Goal: Task Accomplishment & Management: Complete application form

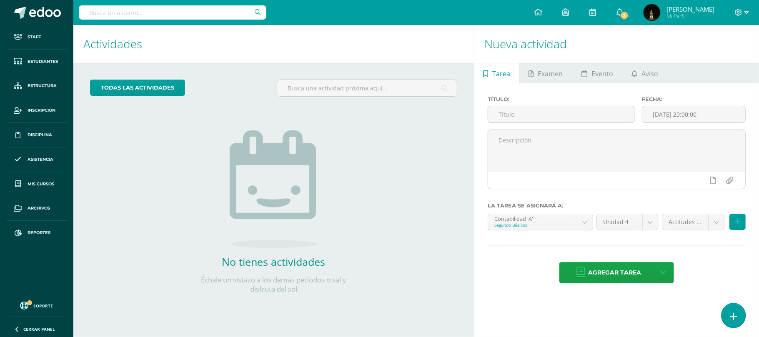
click at [727, 318] on link at bounding box center [733, 315] width 24 height 24
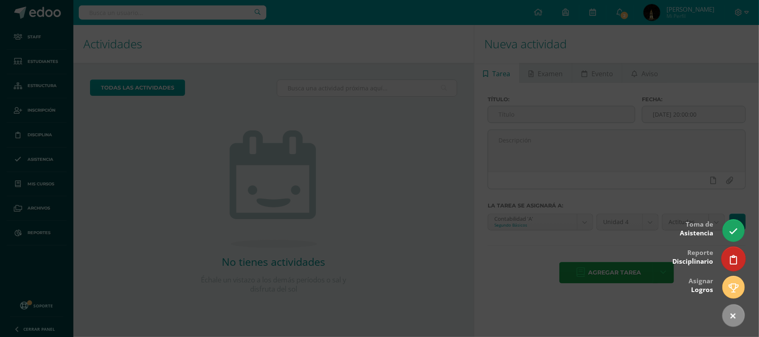
click at [737, 257] on link at bounding box center [733, 259] width 24 height 24
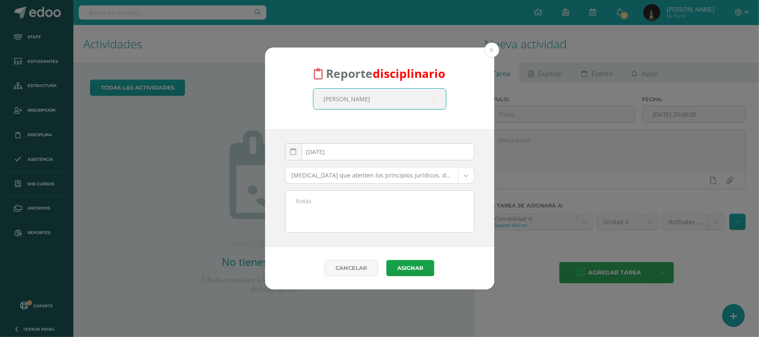
type input "estrada"
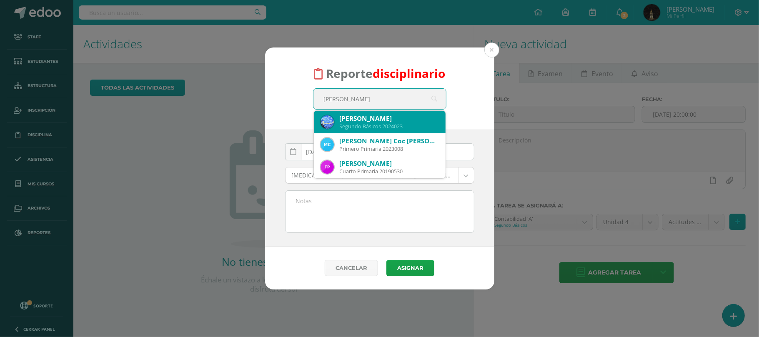
click at [363, 120] on div "Victor Israel Estrada Herrera" at bounding box center [389, 118] width 99 height 9
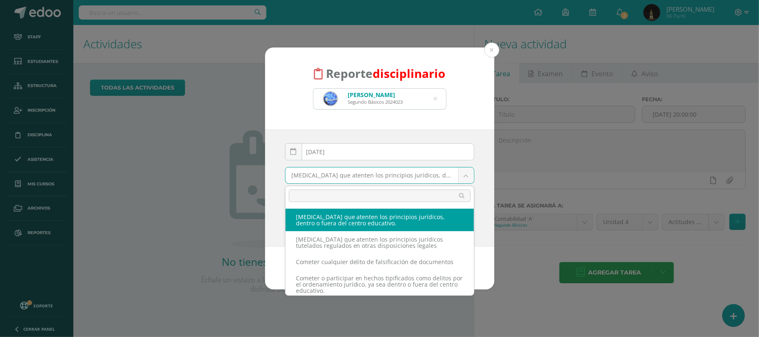
click at [349, 177] on body "Reporte disciplinario Victor Israel Estrada Herrera Segundo Básicos 2024023 est…" at bounding box center [379, 168] width 759 height 337
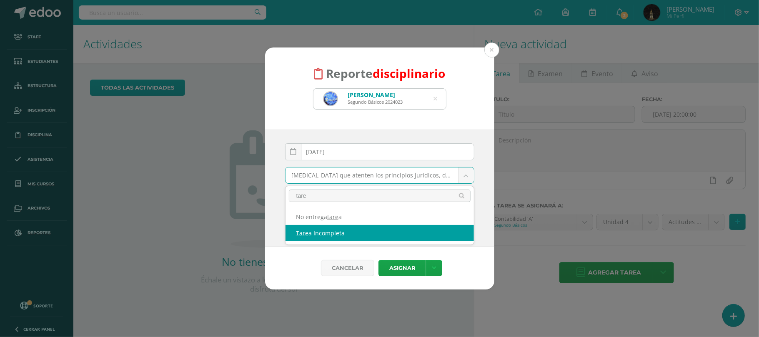
type input "tare"
select select "46"
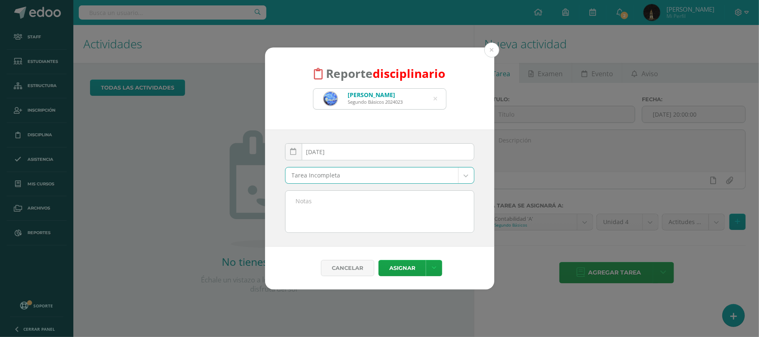
click at [322, 214] on textarea at bounding box center [379, 212] width 188 height 42
drag, startPoint x: 295, startPoint y: 204, endPoint x: 427, endPoint y: 215, distance: 132.6
click at [427, 215] on textarea "Contabilidad. Investigación cuentas contables." at bounding box center [379, 212] width 188 height 42
type textarea "Contabilidad. Investigación cuentas contables."
click at [402, 267] on button "Asignar" at bounding box center [401, 268] width 47 height 16
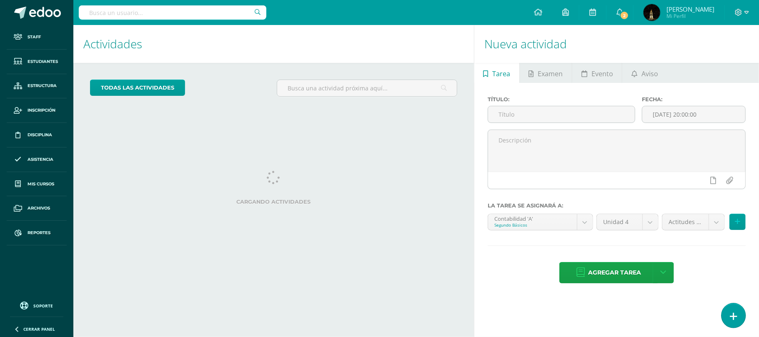
click at [732, 317] on icon at bounding box center [733, 317] width 7 height 10
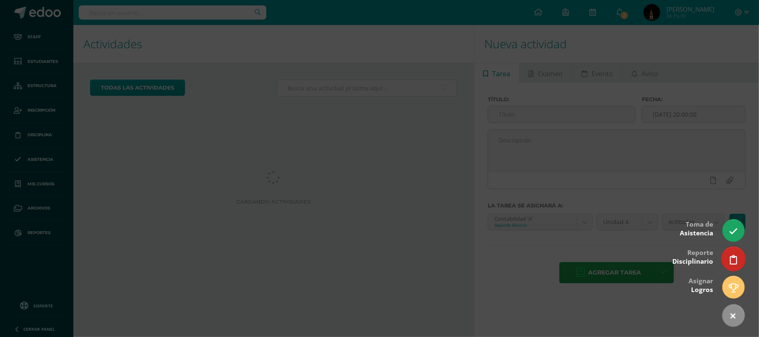
click at [738, 262] on link at bounding box center [733, 259] width 24 height 24
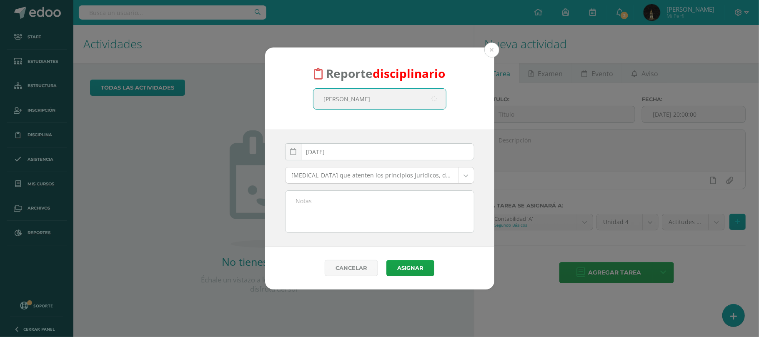
type input "aguiluz"
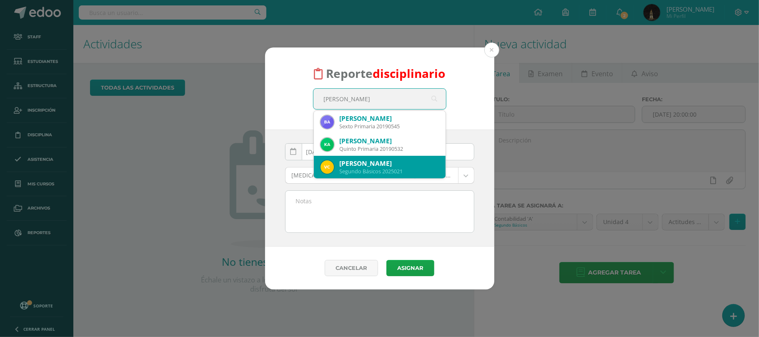
scroll to position [45, 0]
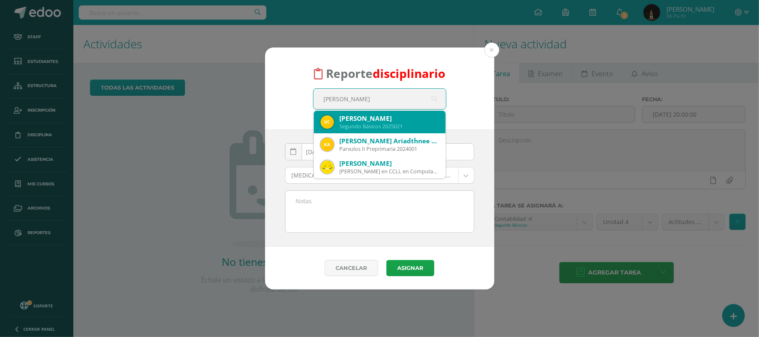
click at [393, 128] on div "Segundo Básicos 2025021" at bounding box center [389, 126] width 99 height 7
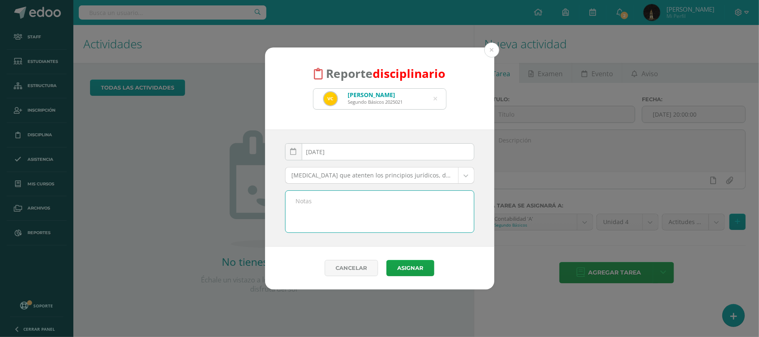
click at [340, 208] on textarea at bounding box center [379, 212] width 188 height 42
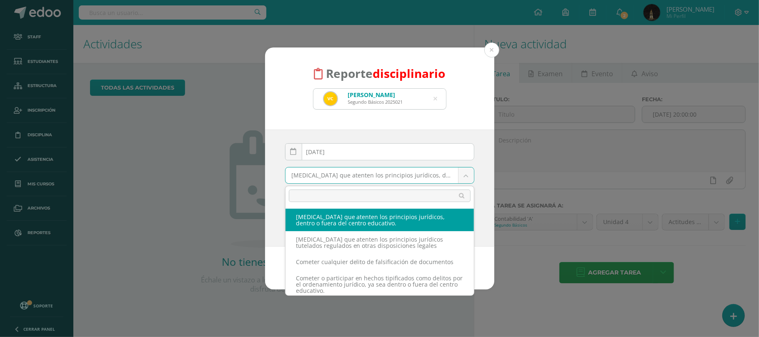
click at [349, 179] on body "Reporte disciplinario Valeria Alessandra Cardoza Aguiluz Segundo Básicos 202502…" at bounding box center [379, 168] width 759 height 337
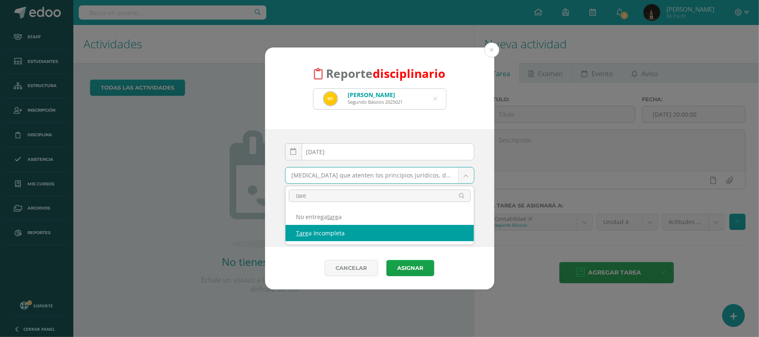
type input "tare"
select select "46"
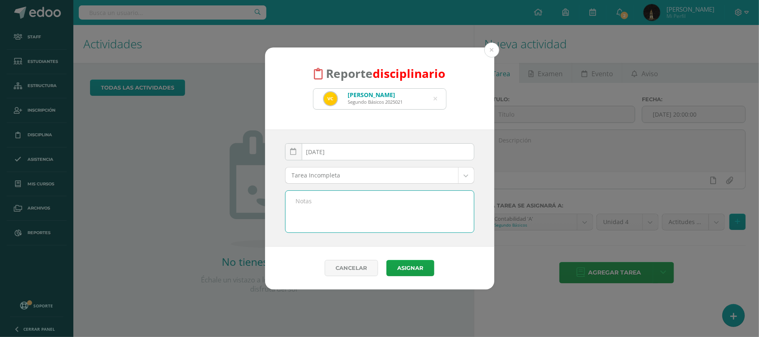
click at [327, 215] on textarea at bounding box center [379, 212] width 188 height 42
paste textarea "Contabilidad. Investigación cuentas contables."
type textarea "Contabilidad. Investigación cuentas contables."
click at [412, 268] on button "Asignar" at bounding box center [401, 268] width 47 height 16
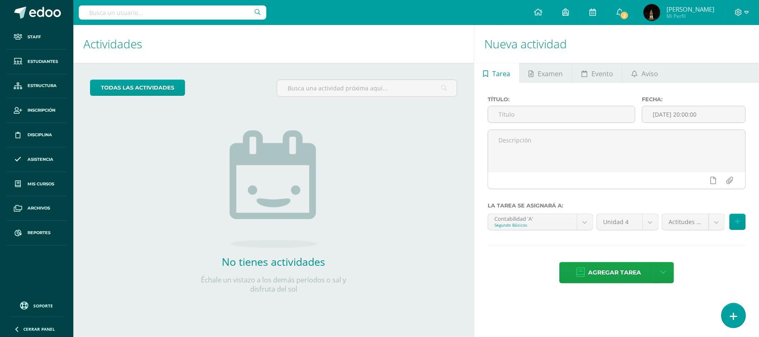
click at [727, 312] on link at bounding box center [733, 315] width 24 height 24
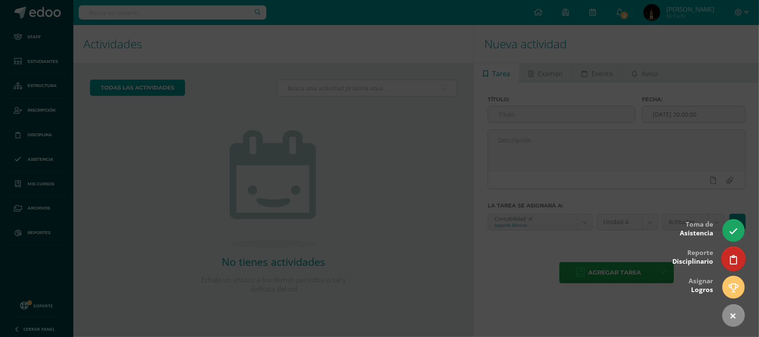
click at [737, 258] on link at bounding box center [733, 259] width 24 height 24
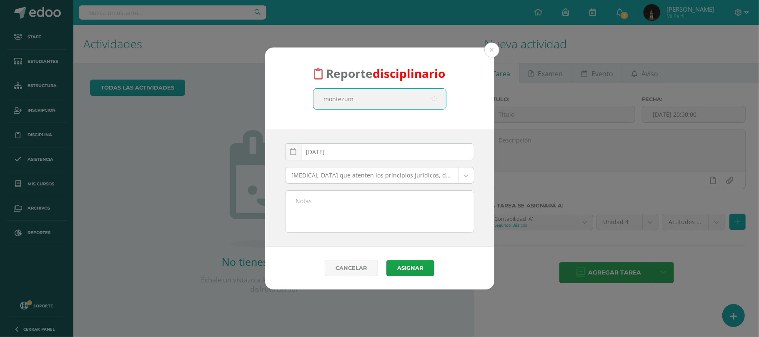
type input "montezuma"
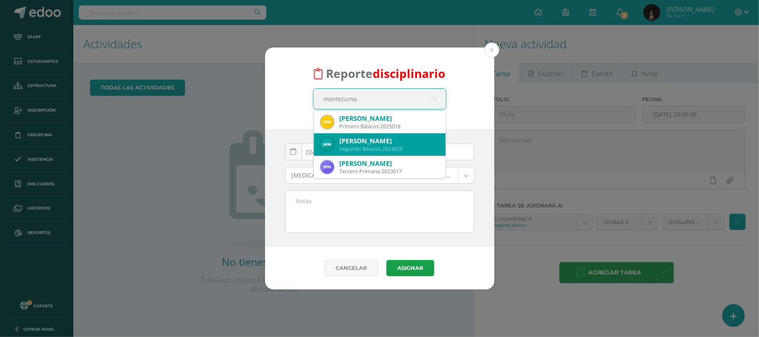
click at [372, 142] on div "María Fernanda Montezuma Camey" at bounding box center [389, 141] width 99 height 9
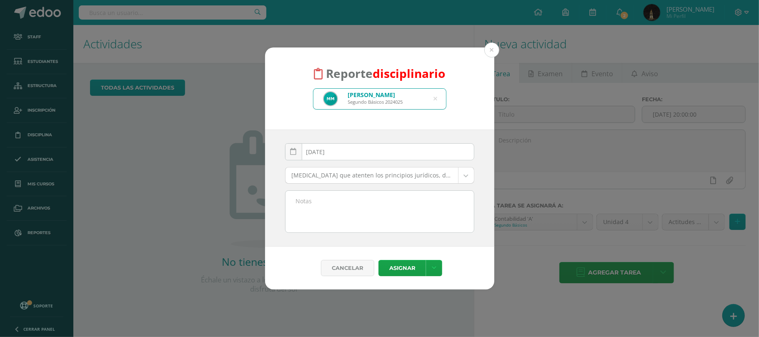
click at [315, 178] on body "Reporte disciplinario María Fernanda Montezuma Camey Segundo Básicos 2024025 mo…" at bounding box center [379, 168] width 759 height 337
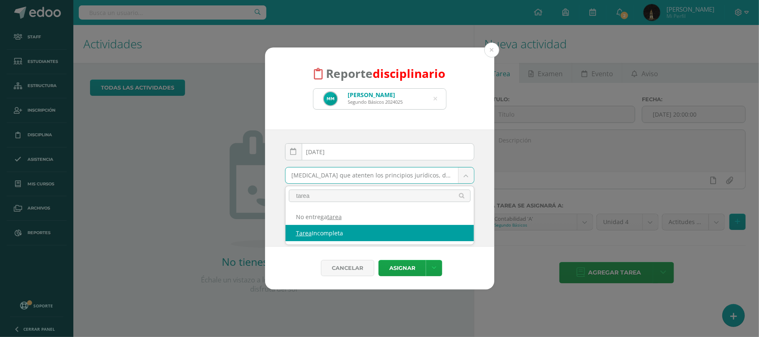
type input "tarea"
select select "46"
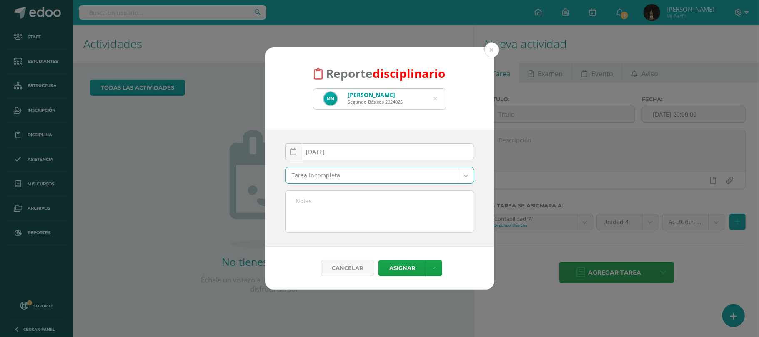
click at [315, 204] on textarea at bounding box center [379, 212] width 188 height 42
paste textarea "Contabilidad. Investigación cuentas contables."
type textarea "Contabilidad. Investigación cuentas contables."
click at [407, 270] on button "Asignar" at bounding box center [401, 268] width 47 height 16
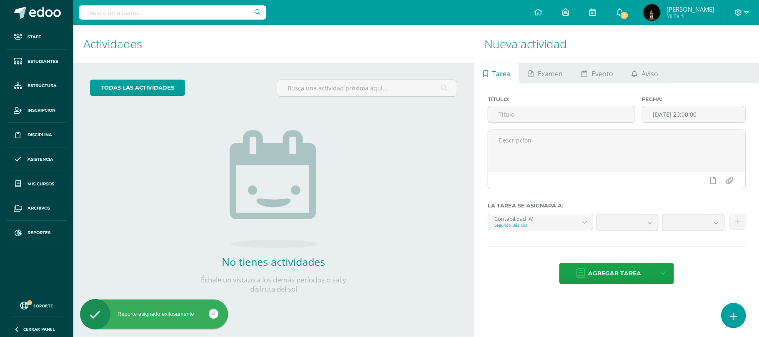
click at [732, 312] on icon at bounding box center [733, 317] width 7 height 10
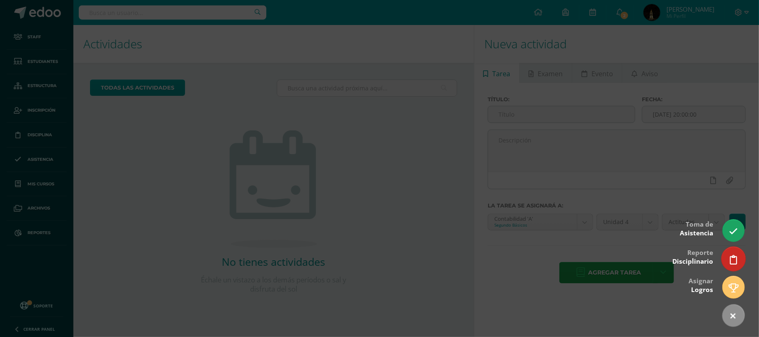
click at [731, 260] on icon at bounding box center [733, 260] width 7 height 10
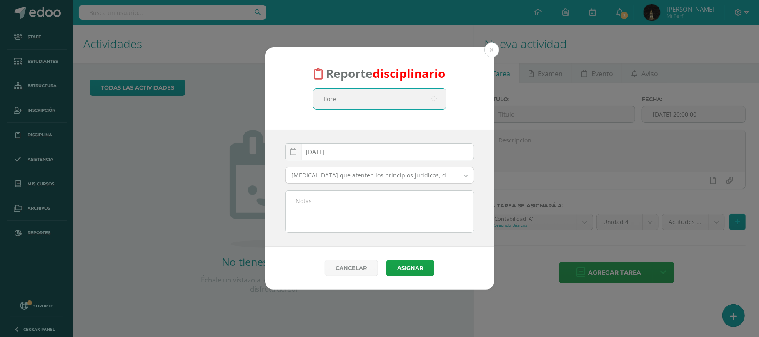
type input "flores"
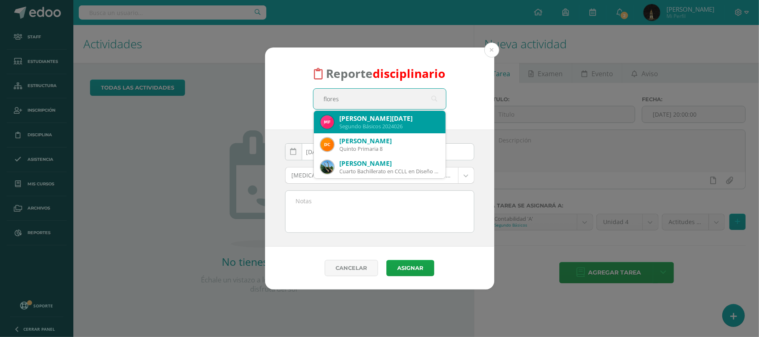
click at [384, 123] on div "Segundo Básicos 2024026" at bounding box center [389, 126] width 99 height 7
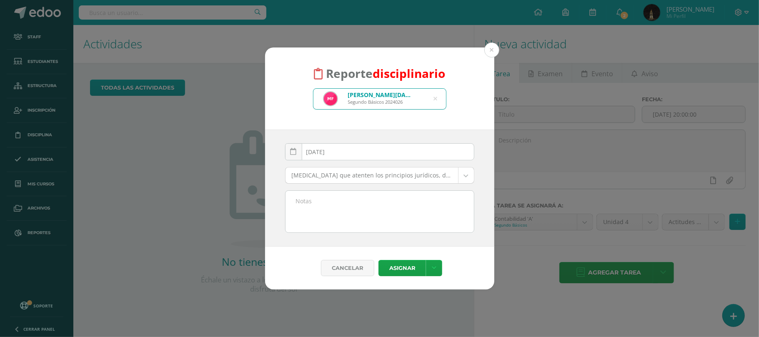
click at [350, 179] on body "Reporte disciplinario Míriam Lucia Flores Molina Segundo Básicos 2024026 flores…" at bounding box center [379, 168] width 759 height 337
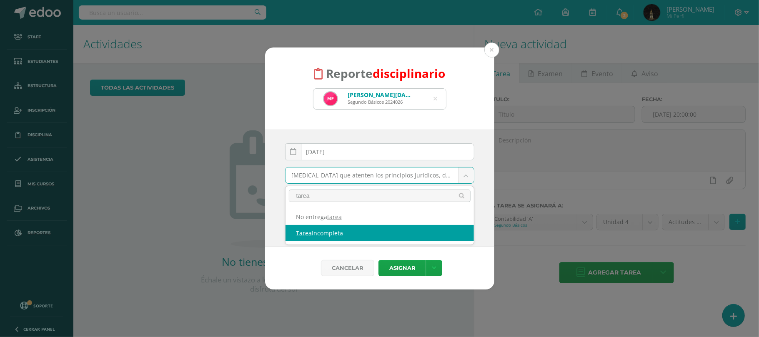
type input "tarea"
select select "46"
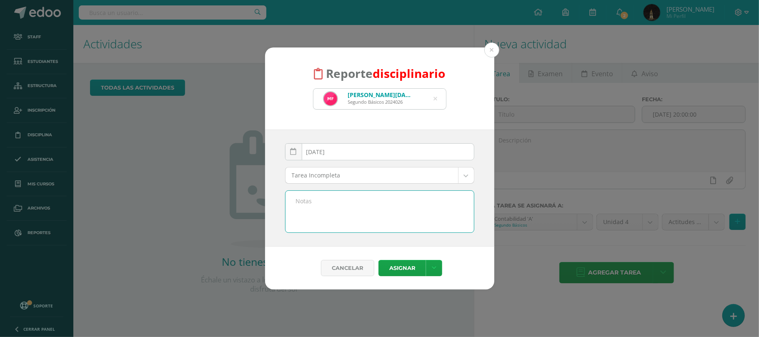
click at [332, 215] on textarea at bounding box center [379, 212] width 188 height 42
paste textarea "Contabilidad. Investigación cuentas contables."
type textarea "Contabilidad. Investigación cuentas contables."
click at [392, 270] on button "Asignar" at bounding box center [401, 268] width 47 height 16
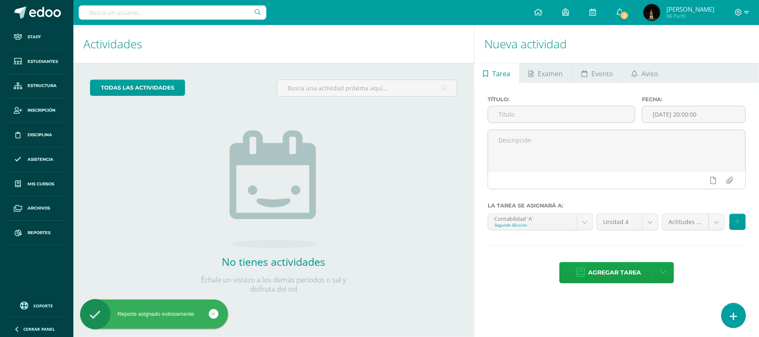
click at [737, 313] on link at bounding box center [733, 315] width 24 height 24
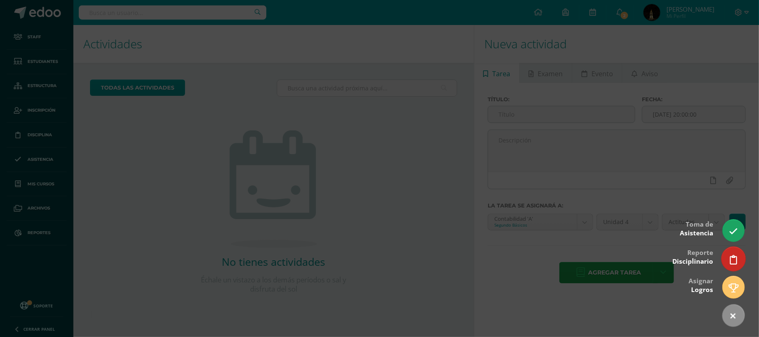
click at [734, 258] on icon at bounding box center [733, 260] width 7 height 10
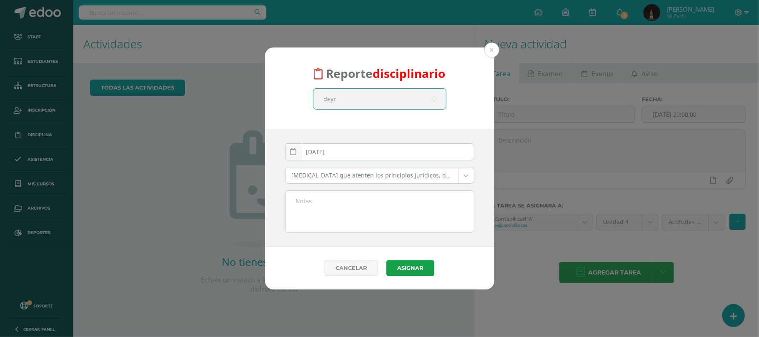
type input "[PERSON_NAME]"
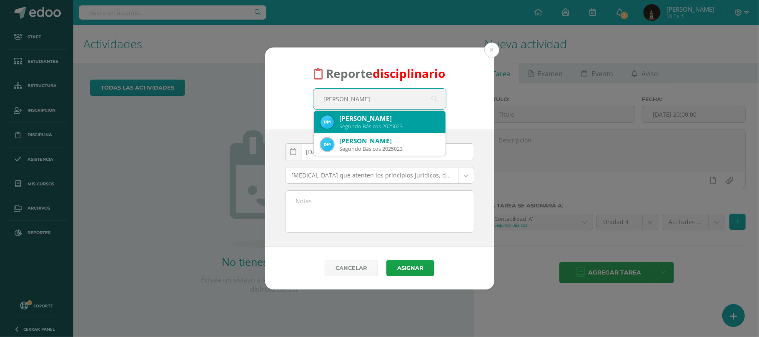
click at [363, 123] on div "Segundo Básicos 2025023" at bounding box center [389, 126] width 99 height 7
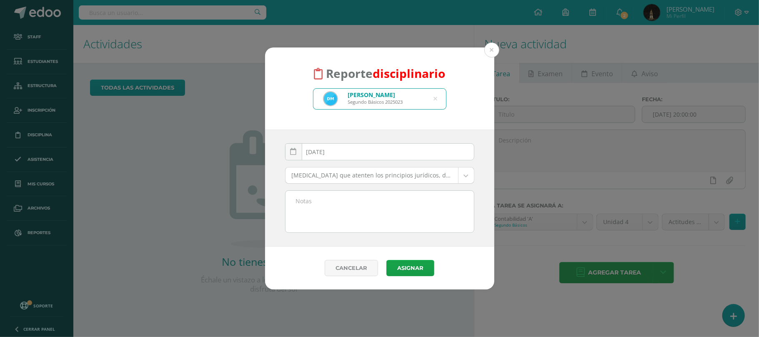
click at [340, 177] on body "Reporte disciplinario Deyra Ximena Mauricio Velasquez Segundo Básicos 2025023 d…" at bounding box center [379, 168] width 759 height 337
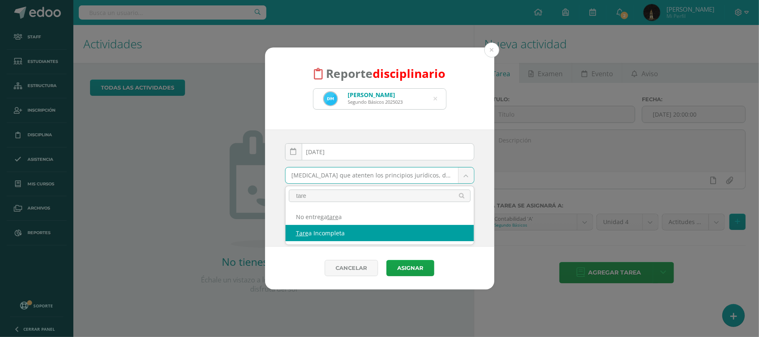
type input "tare"
select select "46"
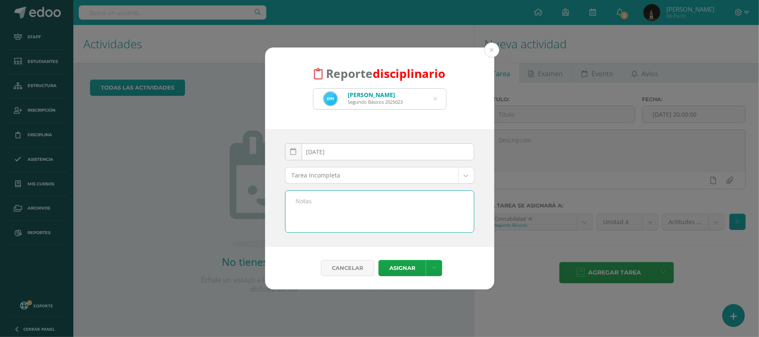
click at [319, 217] on textarea at bounding box center [379, 212] width 188 height 42
paste textarea "Contabilidad. Investigación cuentas contables."
type textarea "Contabilidad. Investigación cuentas contables."
click at [402, 267] on button "Asignar" at bounding box center [401, 268] width 47 height 16
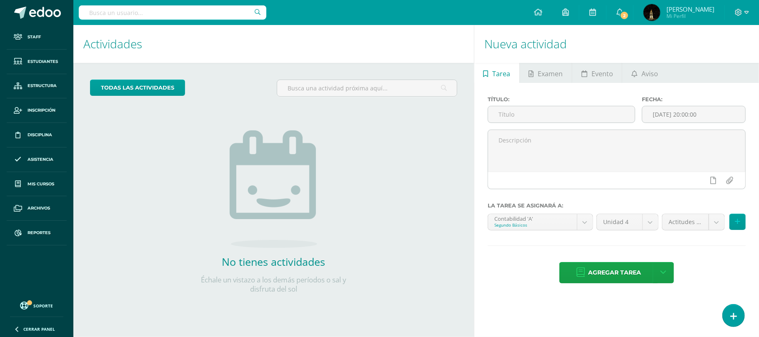
click at [177, 14] on input "text" at bounding box center [172, 12] width 187 height 14
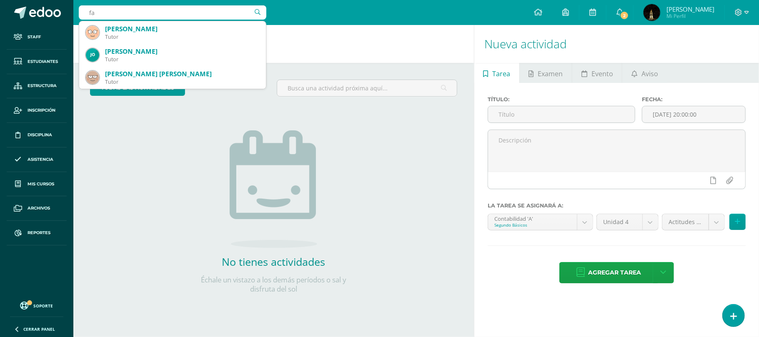
type input "f"
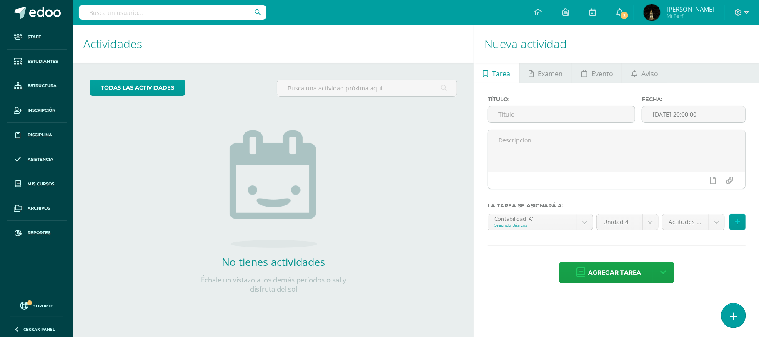
click at [732, 314] on icon at bounding box center [733, 317] width 7 height 10
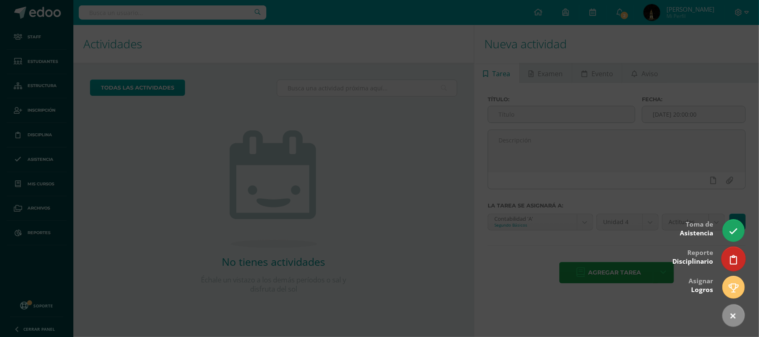
click at [738, 259] on link at bounding box center [733, 259] width 24 height 24
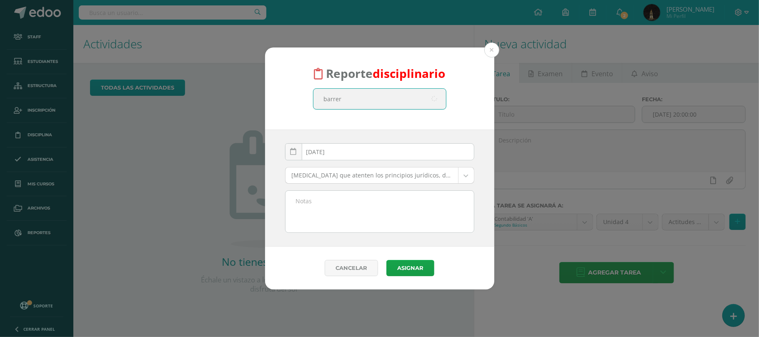
type input "barrera"
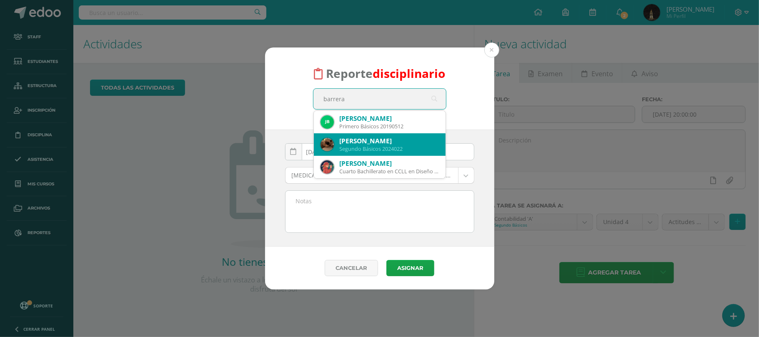
click at [379, 143] on div "Geraldine Elizabeth Barrera Reyna" at bounding box center [389, 141] width 99 height 9
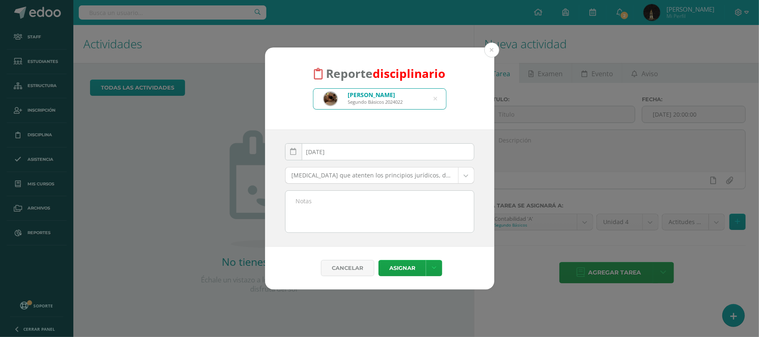
click at [332, 177] on body "Reporte disciplinario Geraldine Elizabeth Barrera Reyna Segundo Básicos 2024022…" at bounding box center [379, 168] width 759 height 337
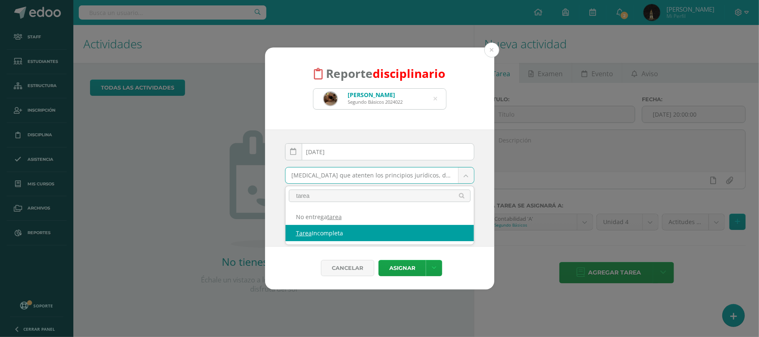
type input "tarea"
select select "46"
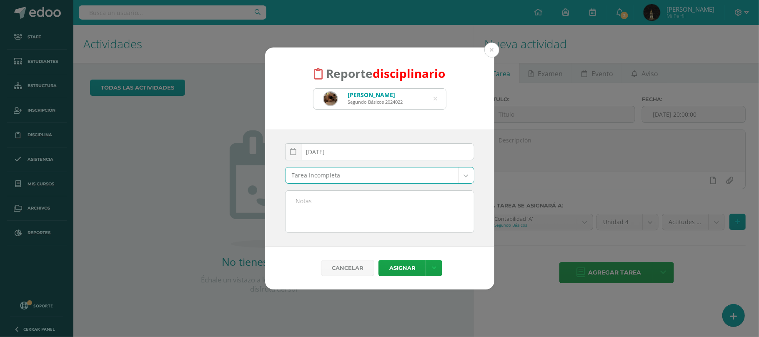
click at [324, 215] on textarea at bounding box center [379, 212] width 188 height 42
paste textarea "Contabilidad. Investigación cuentas contables."
type textarea "Contabilidad. Investigación cuentas contables."
click at [396, 272] on button "Asignar" at bounding box center [401, 268] width 47 height 16
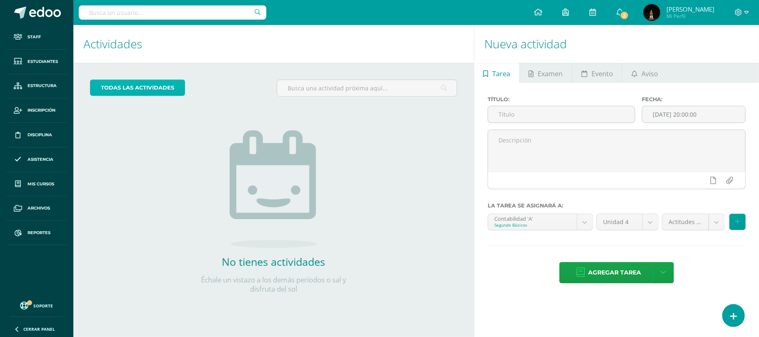
click at [145, 90] on link "todas las Actividades" at bounding box center [137, 88] width 95 height 16
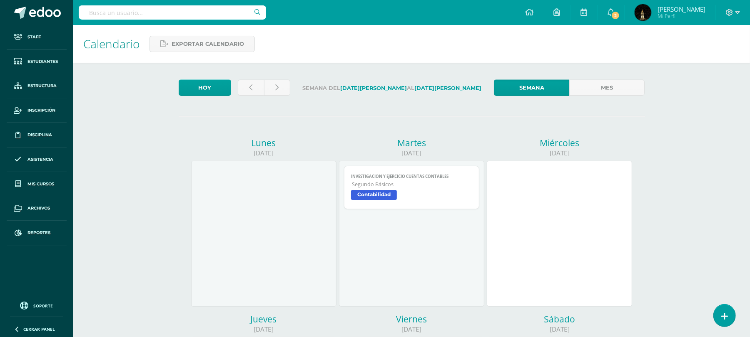
click at [377, 195] on span "Contabilidad" at bounding box center [374, 195] width 46 height 10
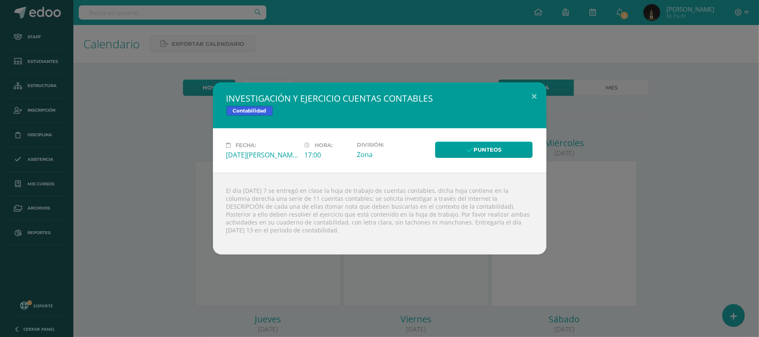
drag, startPoint x: 233, startPoint y: 98, endPoint x: 432, endPoint y: 106, distance: 198.9
click at [432, 106] on div "INVESTIGACIÓN Y EJERCICIO CUENTAS CONTABLES Contabilidad" at bounding box center [379, 105] width 333 height 46
click at [532, 93] on button at bounding box center [534, 96] width 24 height 28
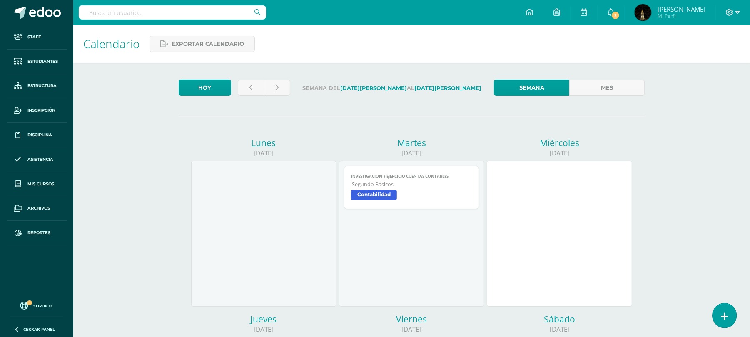
click at [726, 312] on icon at bounding box center [724, 317] width 7 height 10
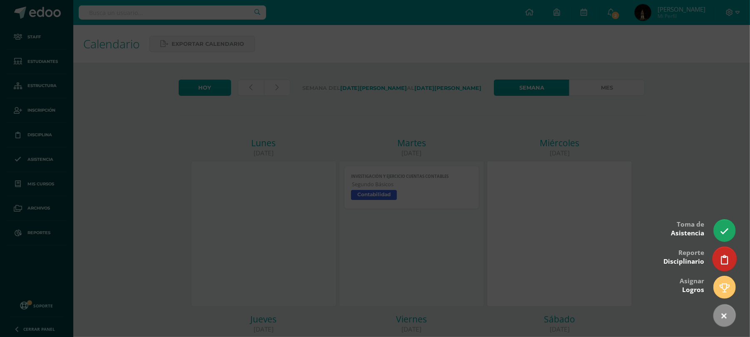
click at [728, 260] on link at bounding box center [725, 259] width 24 height 24
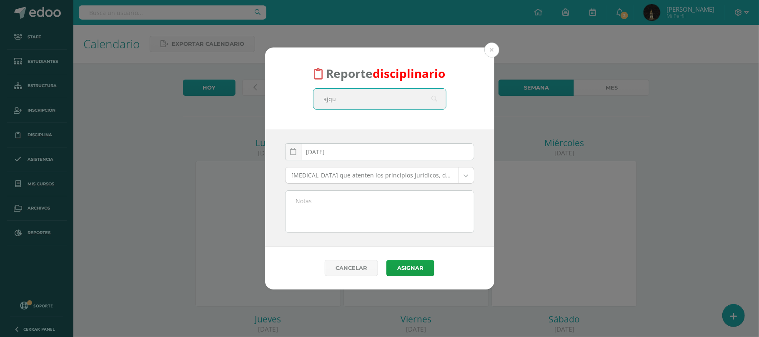
type input "ajqui"
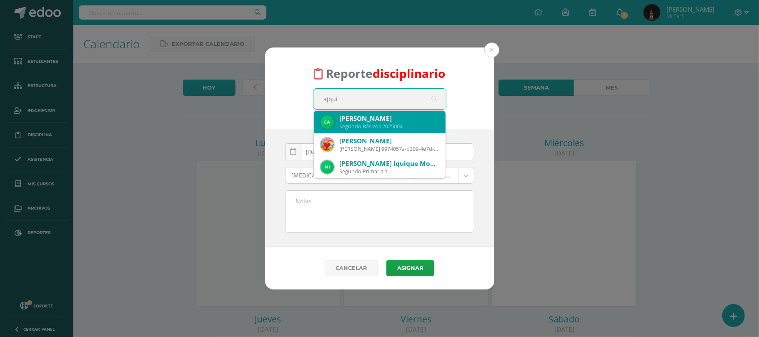
click at [357, 127] on div "Segundo Básicos 2025004" at bounding box center [389, 126] width 99 height 7
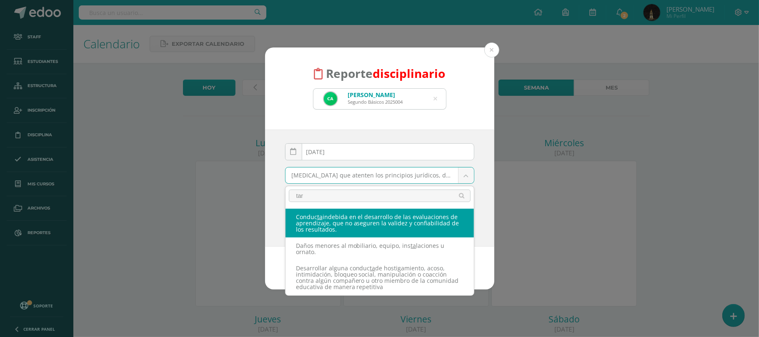
type input "tare"
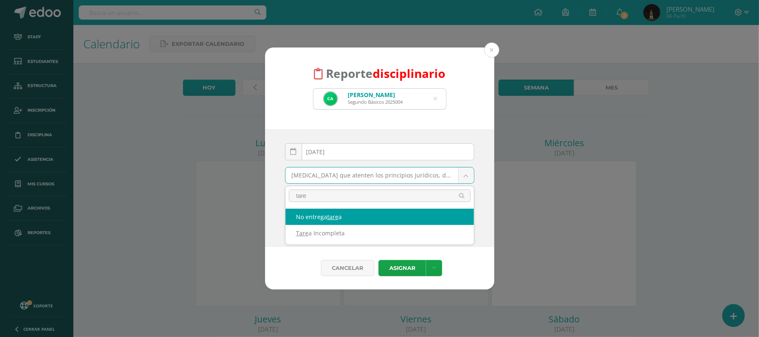
select select "41"
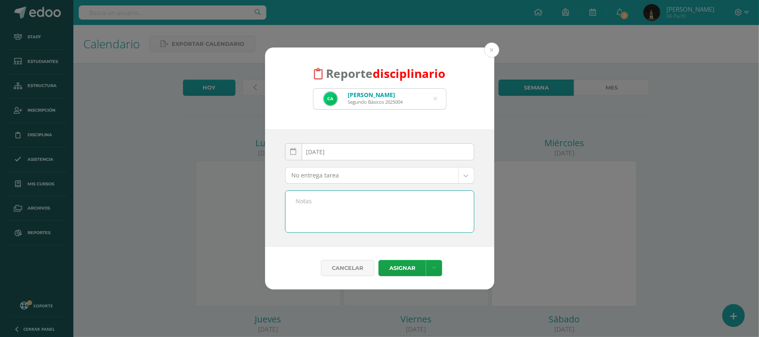
click at [324, 202] on textarea at bounding box center [379, 212] width 188 height 42
click at [287, 201] on textarea "Investigacion y ejercicio cuentas contables" at bounding box center [379, 212] width 188 height 42
drag, startPoint x: 295, startPoint y: 197, endPoint x: 420, endPoint y: 202, distance: 125.5
click at [420, 202] on textarea "Investigacion y ejercicio cuentas contables" at bounding box center [379, 212] width 188 height 42
type textarea "Investigacion y ejercicio cuentas contables"
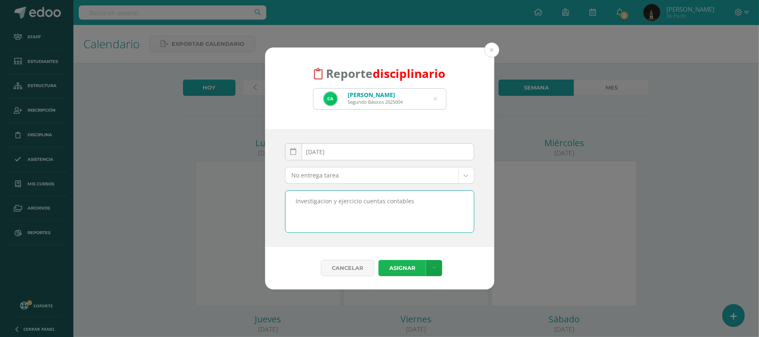
click at [413, 269] on button "Asignar" at bounding box center [401, 268] width 47 height 16
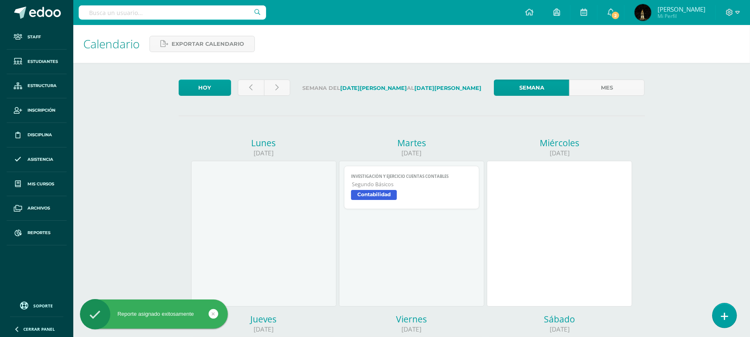
click at [723, 322] on link at bounding box center [725, 315] width 24 height 24
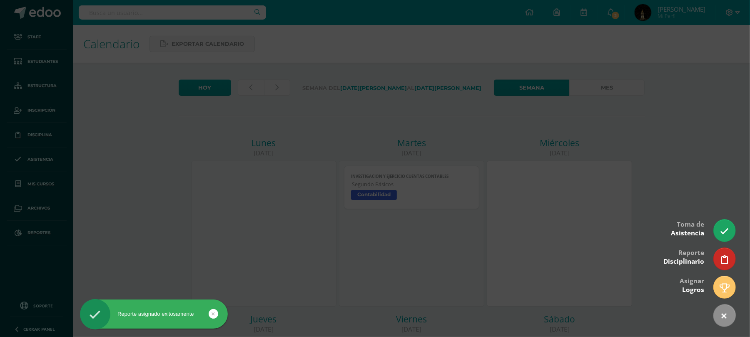
click at [727, 256] on icon at bounding box center [725, 259] width 7 height 9
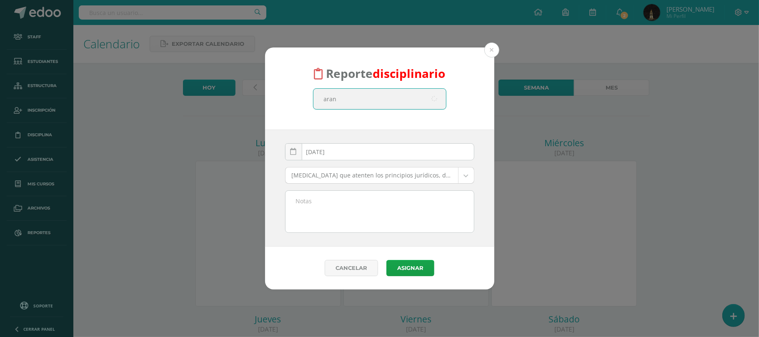
type input "arana"
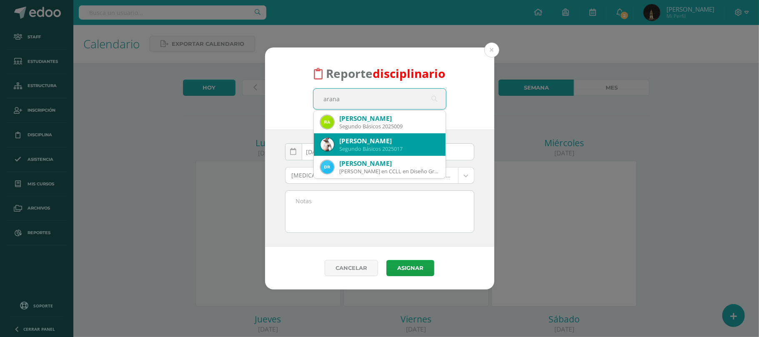
click at [373, 119] on div "[PERSON_NAME]" at bounding box center [389, 118] width 99 height 9
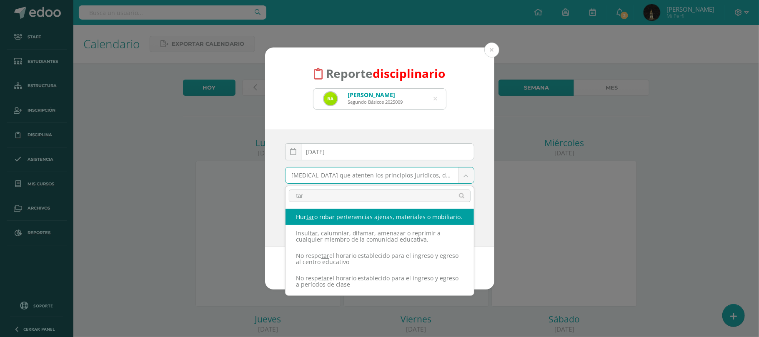
type input "tare"
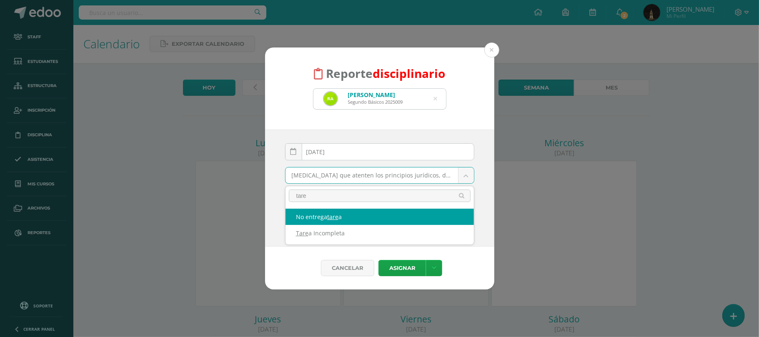
select select "41"
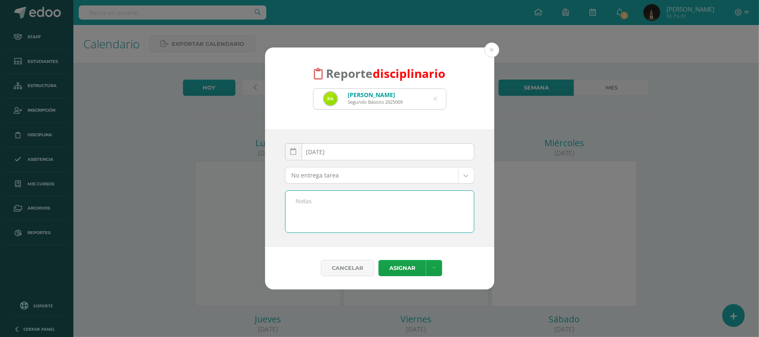
click at [327, 214] on textarea at bounding box center [379, 212] width 188 height 42
paste textarea "Investigacion y ejercicio cuentas contables"
type textarea "Investigacion y ejercicio cuentas contables"
click at [407, 267] on button "Asignar" at bounding box center [401, 268] width 47 height 16
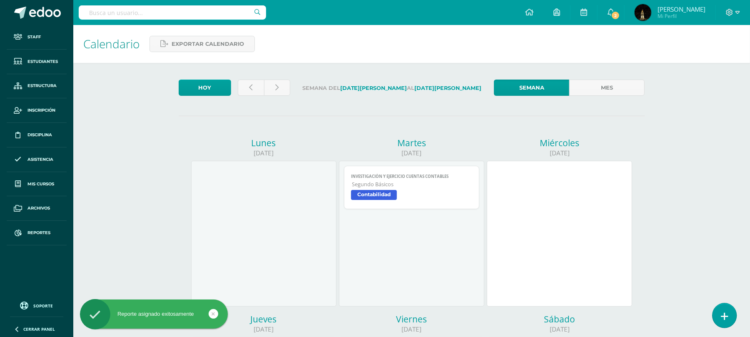
click at [726, 314] on icon at bounding box center [724, 317] width 7 height 10
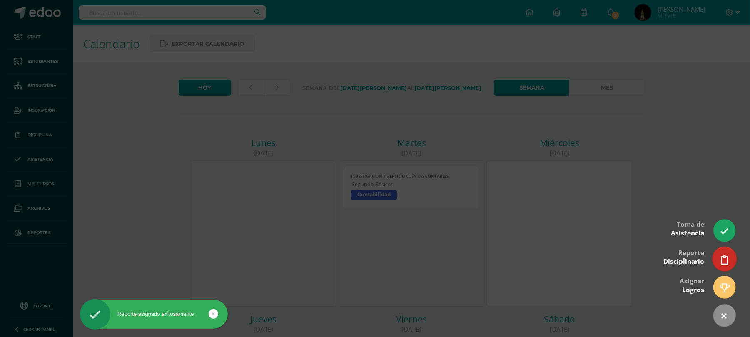
click at [727, 252] on link at bounding box center [725, 259] width 24 height 24
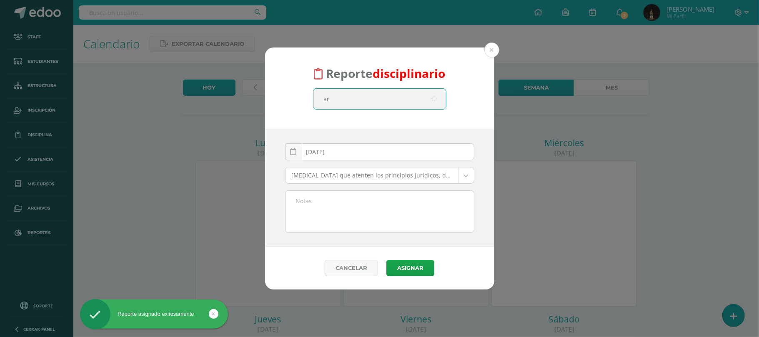
type input "ara"
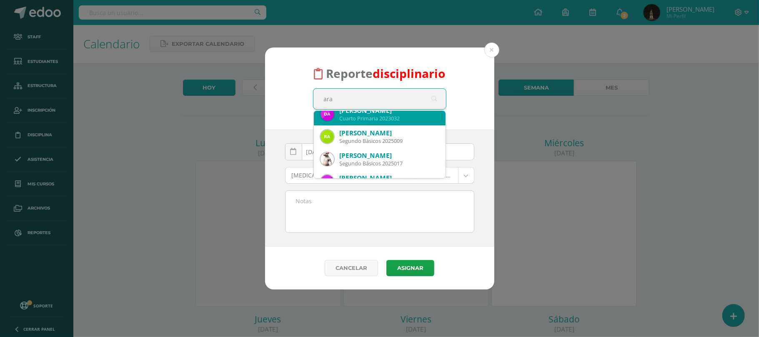
scroll to position [45, 0]
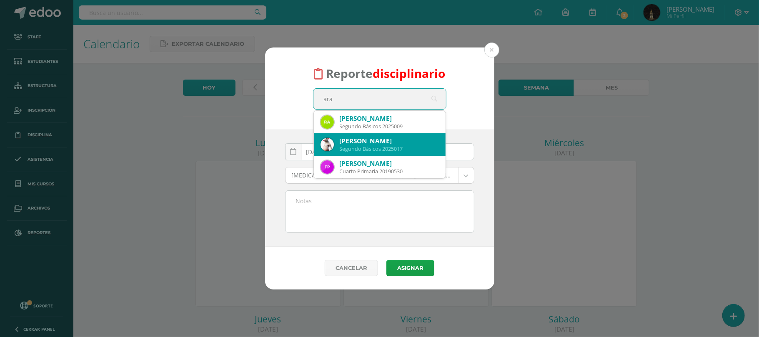
click at [392, 140] on div "[PERSON_NAME]" at bounding box center [389, 141] width 99 height 9
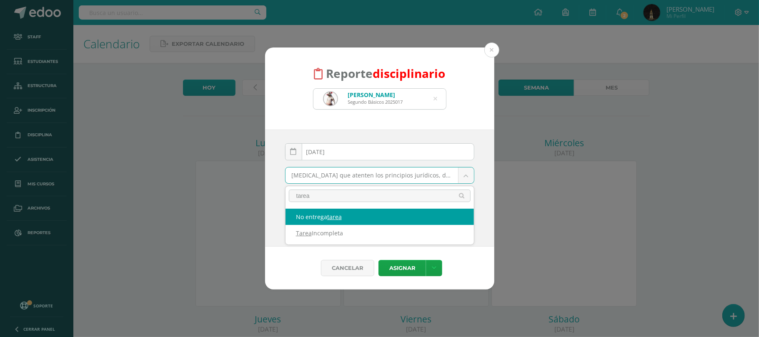
type input "tarea"
select select "41"
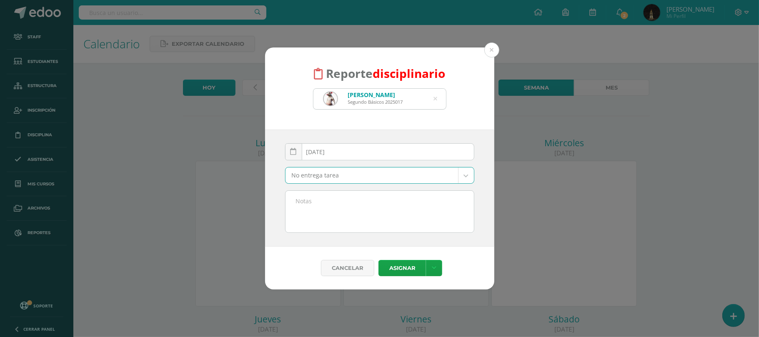
click at [332, 217] on textarea at bounding box center [379, 212] width 188 height 42
paste textarea "Investigacion y ejercicio cuentas contables"
type textarea "Investigacion y ejercicio cuentas contables"
click at [407, 270] on button "Asignar" at bounding box center [401, 268] width 47 height 16
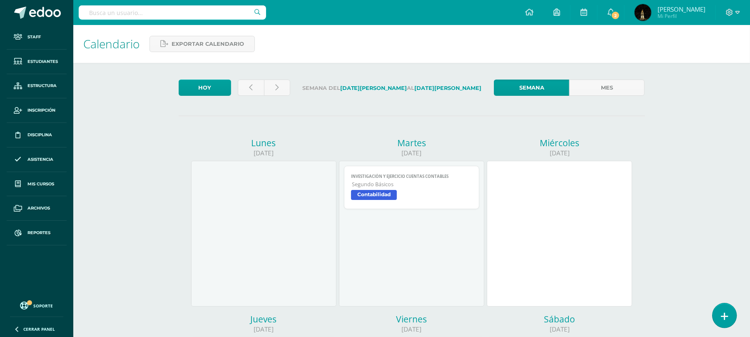
click at [728, 324] on link at bounding box center [725, 315] width 24 height 24
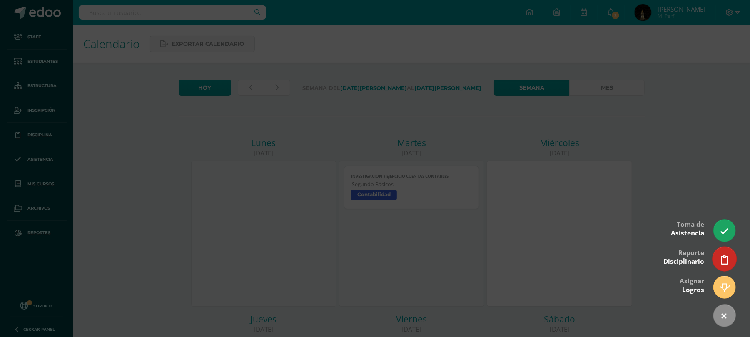
click at [722, 261] on icon at bounding box center [724, 260] width 7 height 10
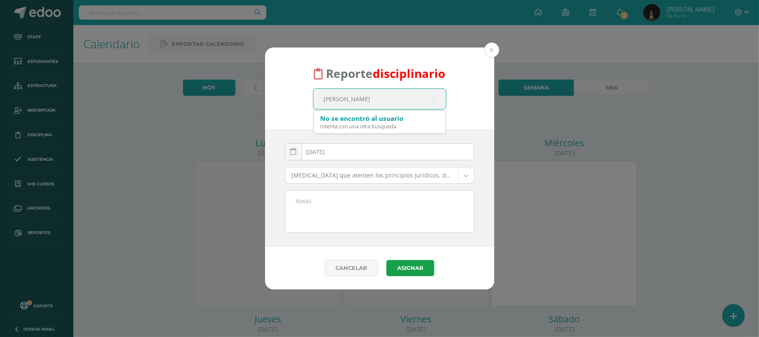
type input "[PERSON_NAME]"
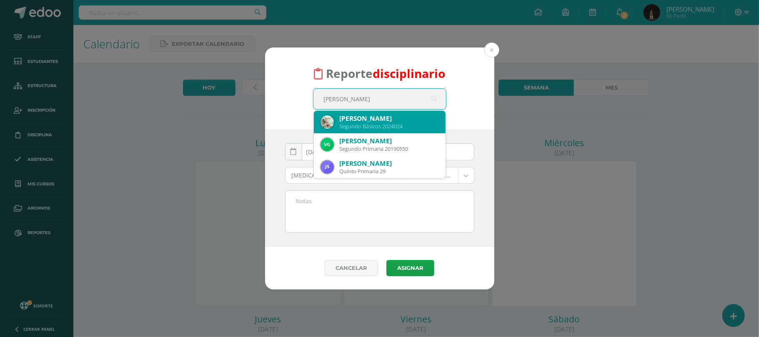
click at [383, 123] on div "Segundo Básicos 2024024" at bounding box center [389, 126] width 99 height 7
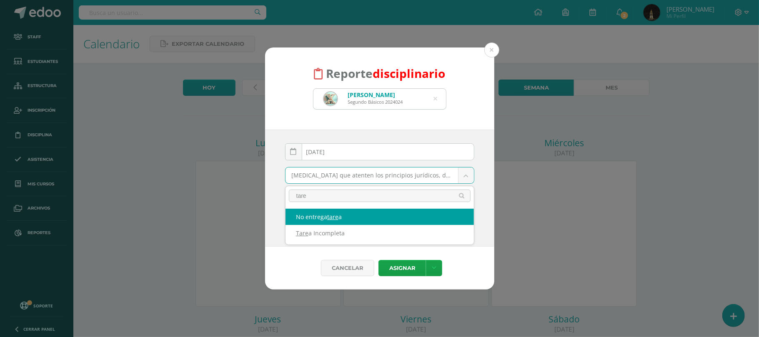
type input "tare"
select select "41"
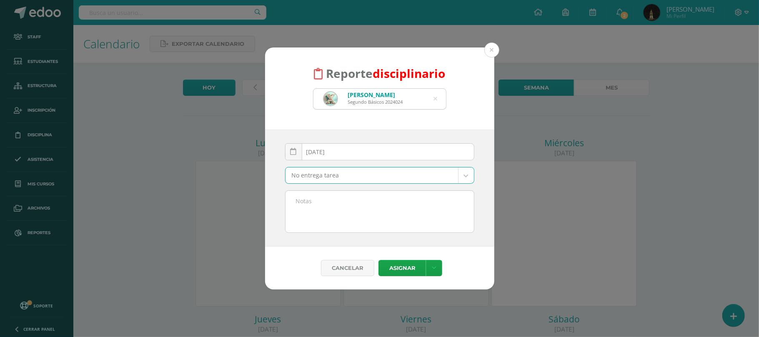
click at [321, 210] on textarea at bounding box center [379, 212] width 188 height 42
paste textarea "Investigacion y ejercicio cuentas contables"
type textarea "Investigacion y ejercicio cuentas contables"
click at [402, 264] on button "Asignar" at bounding box center [401, 268] width 47 height 16
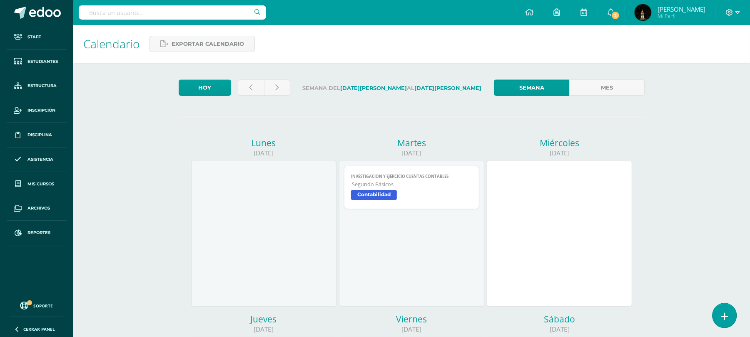
click at [726, 317] on icon at bounding box center [724, 317] width 7 height 10
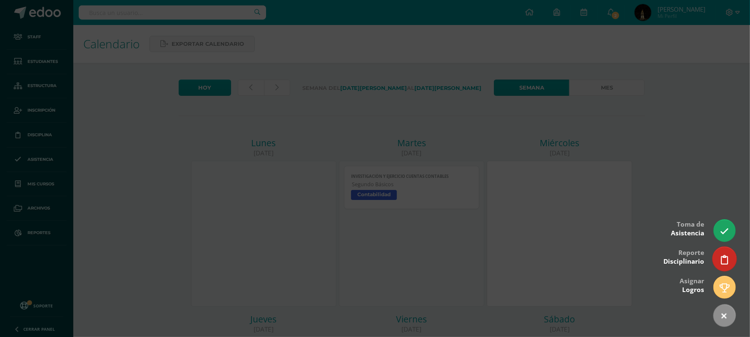
click at [721, 265] on link at bounding box center [725, 259] width 24 height 24
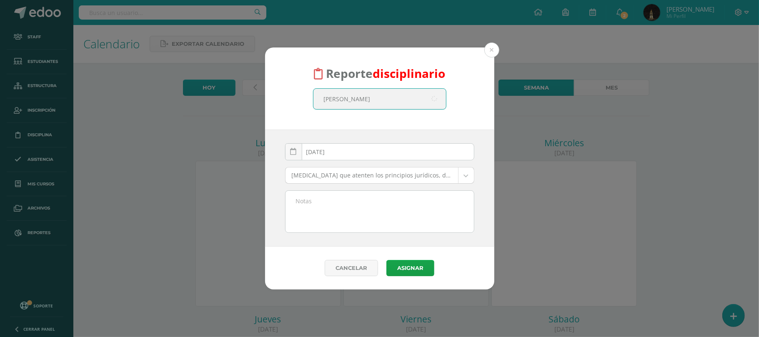
type input "barrientos"
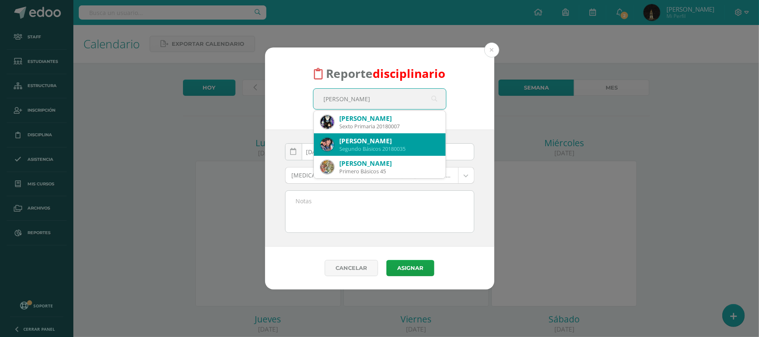
click at [374, 147] on div "Segundo Básicos 20180035" at bounding box center [389, 148] width 99 height 7
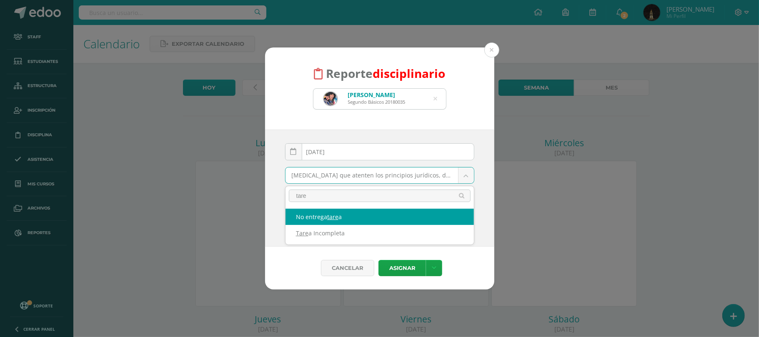
type input "tare"
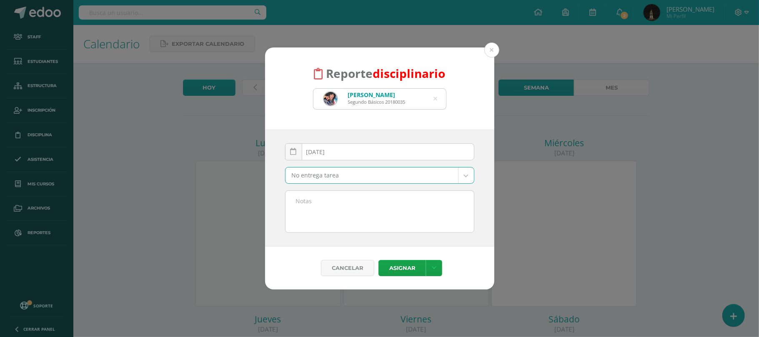
select select "41"
click at [325, 212] on textarea at bounding box center [379, 212] width 188 height 42
paste textarea "Investigacion y ejercicio cuentas contables"
type textarea "Investigacion y ejercicio cuentas contables"
click at [410, 267] on button "Asignar" at bounding box center [401, 268] width 47 height 16
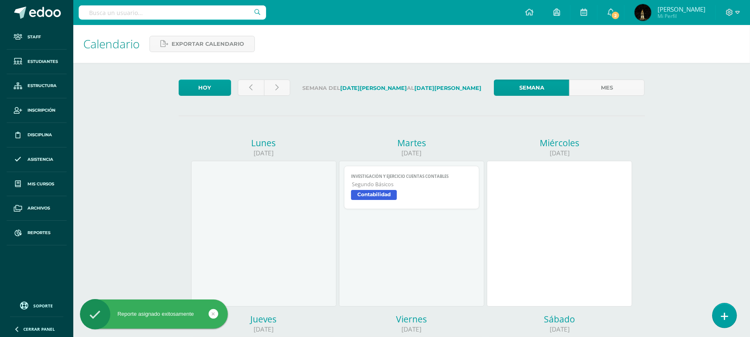
click at [728, 319] on link at bounding box center [725, 315] width 24 height 24
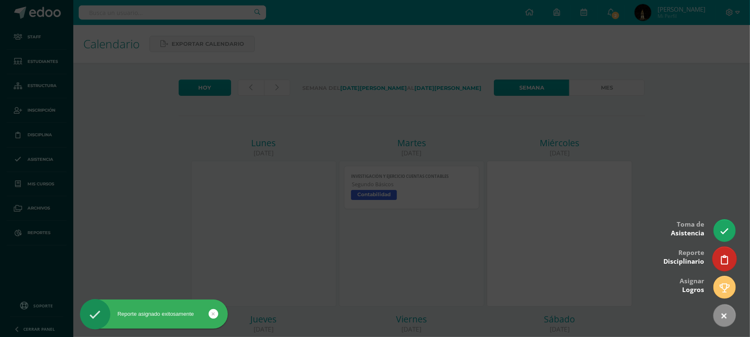
click at [727, 265] on link at bounding box center [725, 259] width 24 height 24
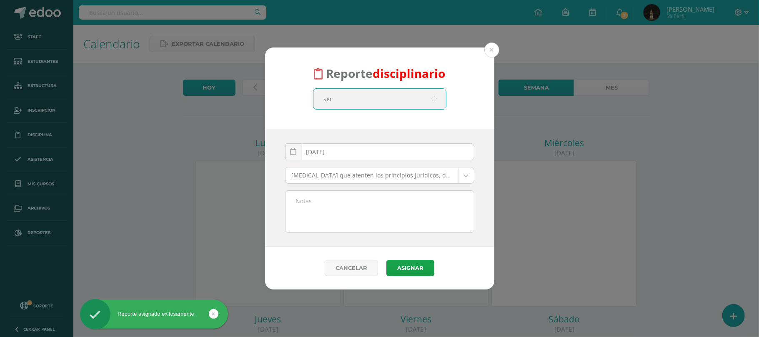
type input "serg"
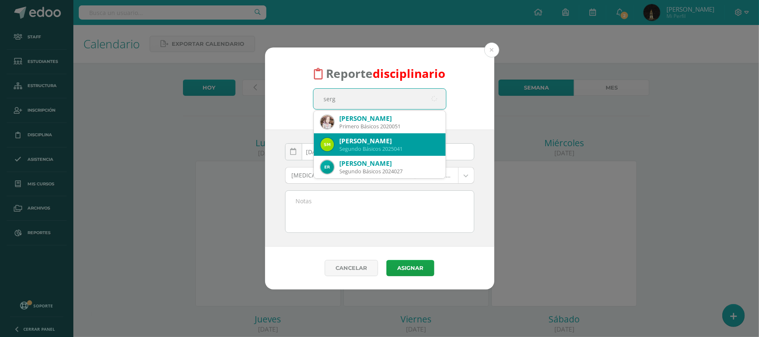
click at [366, 145] on div "Segundo Básicos 2025041" at bounding box center [389, 148] width 99 height 7
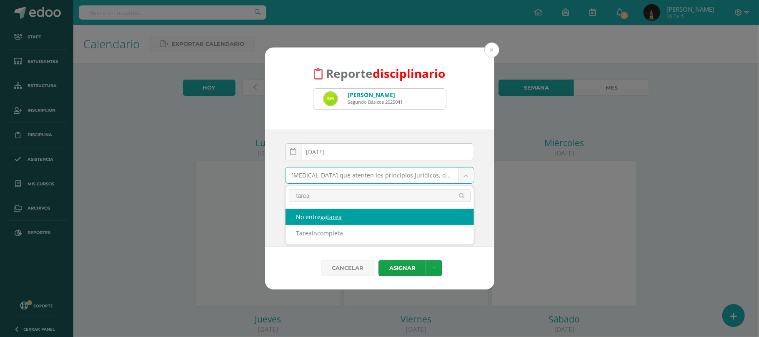
type input "tarea"
select select "41"
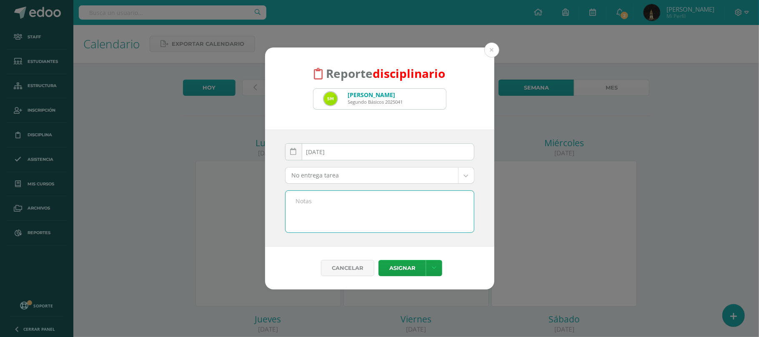
click at [327, 216] on textarea at bounding box center [379, 212] width 188 height 42
paste textarea "Investigacion y ejercicio cuentas contables"
type textarea "Investigacion y ejercicio cuentas contables"
click at [404, 267] on button "Asignar" at bounding box center [401, 268] width 47 height 16
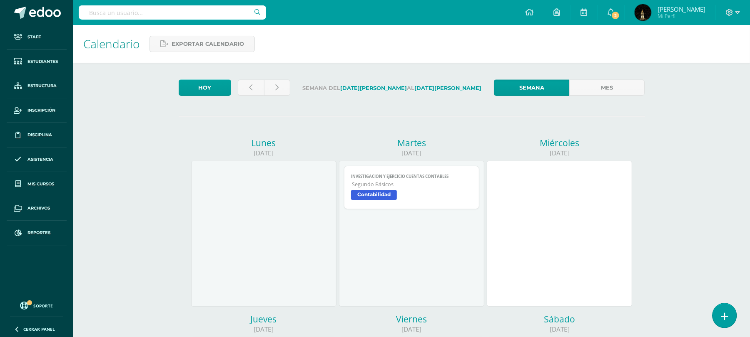
click at [725, 312] on icon at bounding box center [724, 317] width 7 height 10
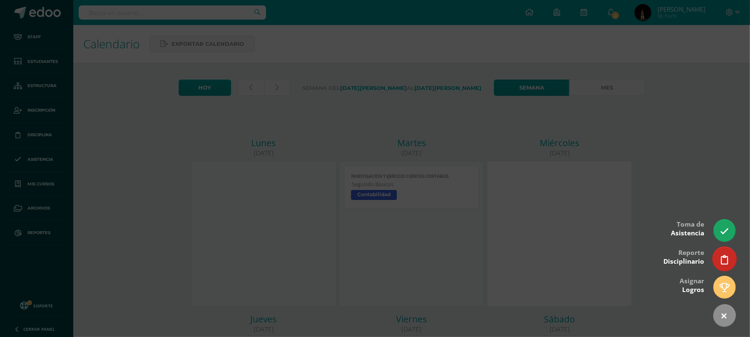
click at [722, 256] on icon at bounding box center [724, 260] width 7 height 10
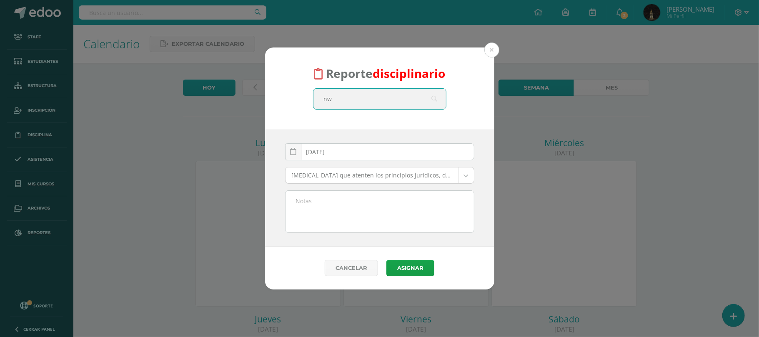
type input "n"
type input "merida"
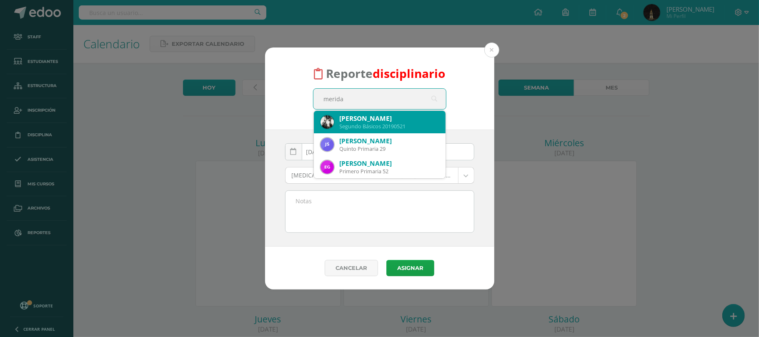
click at [381, 117] on div "Allison Anabeth Mérida Leonardo" at bounding box center [389, 118] width 99 height 9
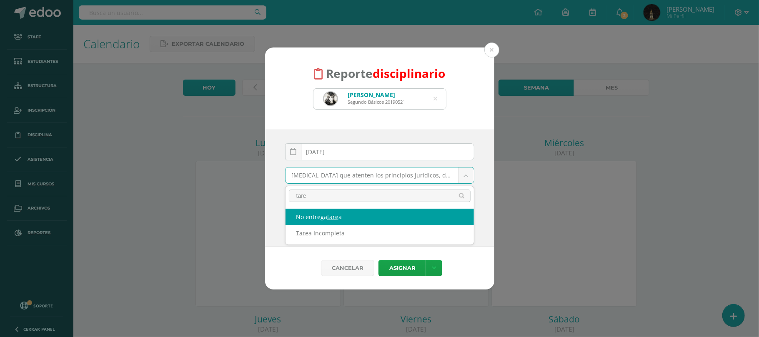
type input "tare"
select select "41"
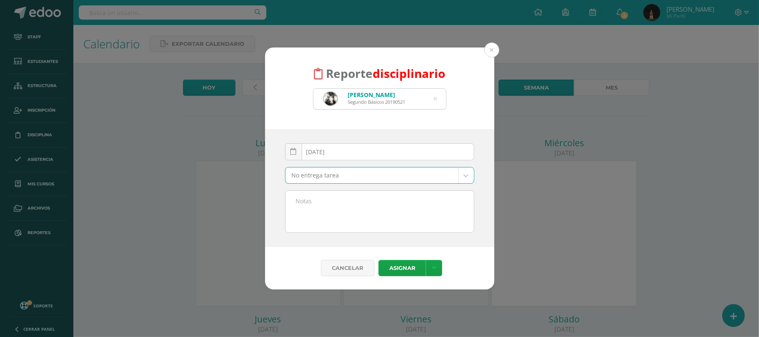
click at [343, 211] on textarea at bounding box center [379, 212] width 188 height 42
paste textarea "Investigacion y ejercicio cuentas contables"
type textarea "Investigacion y ejercicio cuentas contables"
click at [394, 269] on button "Asignar" at bounding box center [401, 268] width 47 height 16
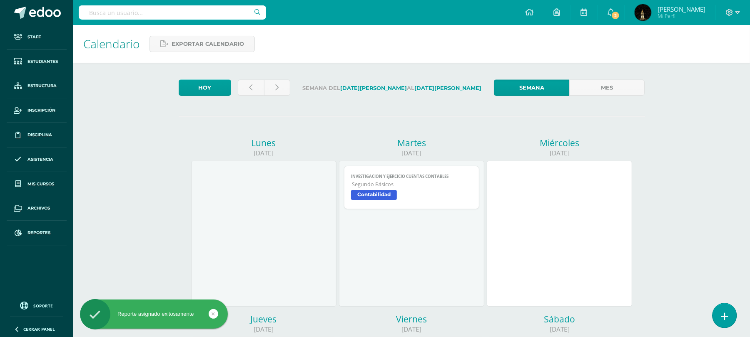
click at [727, 315] on icon at bounding box center [724, 317] width 7 height 10
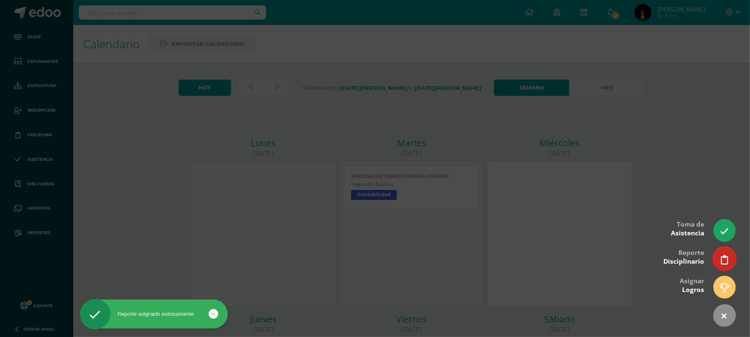
click at [725, 256] on icon at bounding box center [724, 260] width 7 height 10
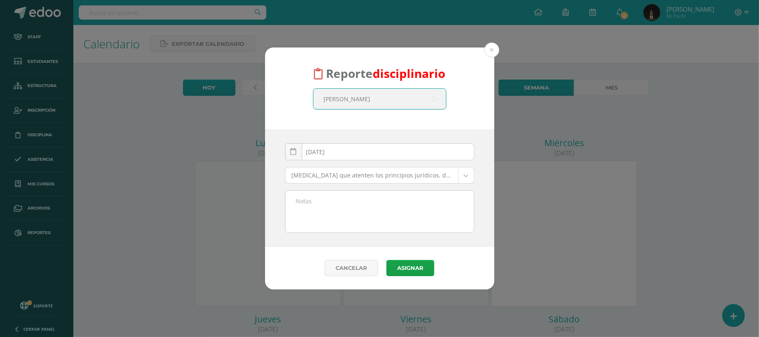
type input "[PERSON_NAME]"
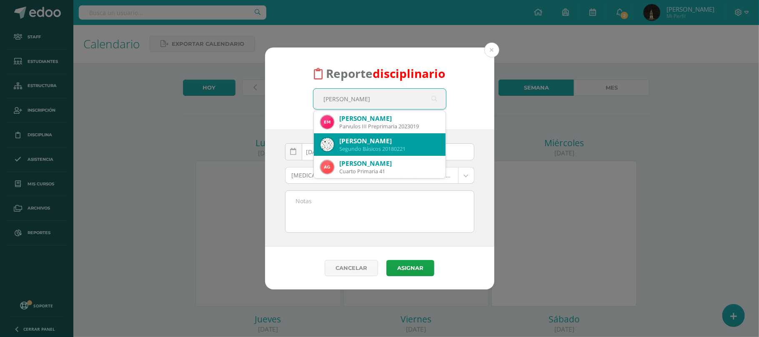
click at [397, 141] on div "Stephanie Nicole Monzón Osorio" at bounding box center [389, 141] width 99 height 9
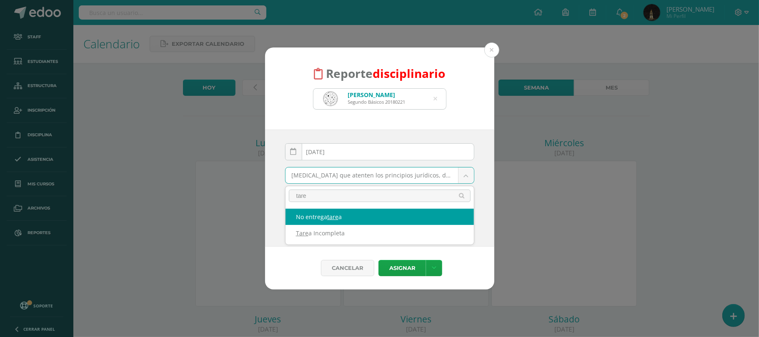
type input "tare"
select select "41"
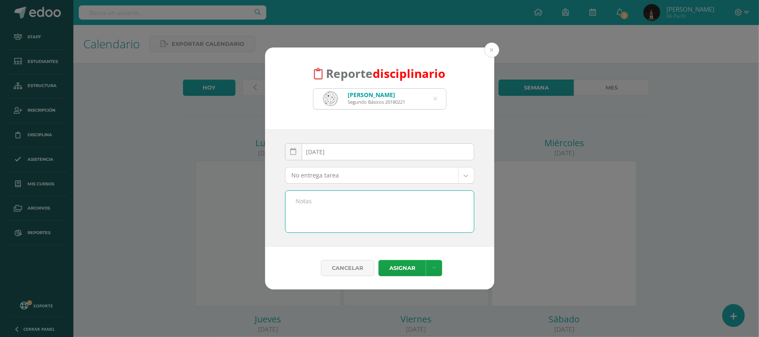
click at [327, 211] on textarea at bounding box center [379, 212] width 188 height 42
paste textarea "Investigacion y ejercicio cuentas contables"
type textarea "Investigacion y ejercicio cuentas contables"
click at [402, 263] on button "Asignar" at bounding box center [401, 268] width 47 height 16
